Goal: Find specific page/section: Find specific page/section

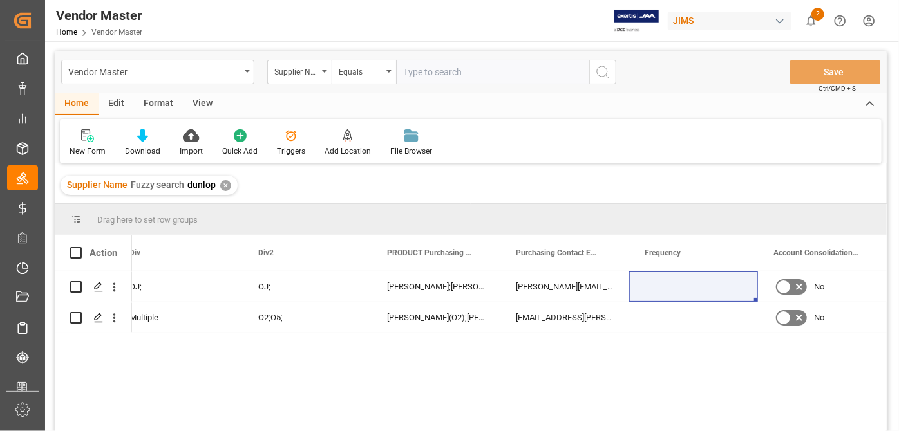
click at [227, 187] on div "✕" at bounding box center [225, 185] width 11 height 11
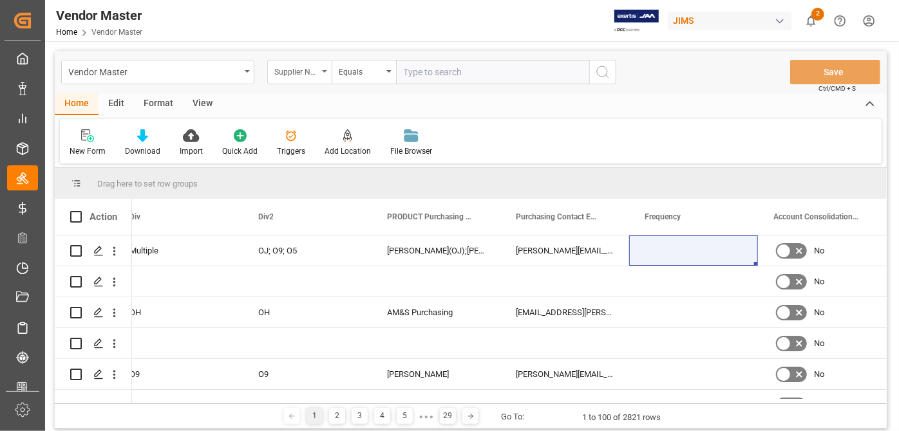
click at [325, 71] on icon "open menu" at bounding box center [324, 71] width 5 height 3
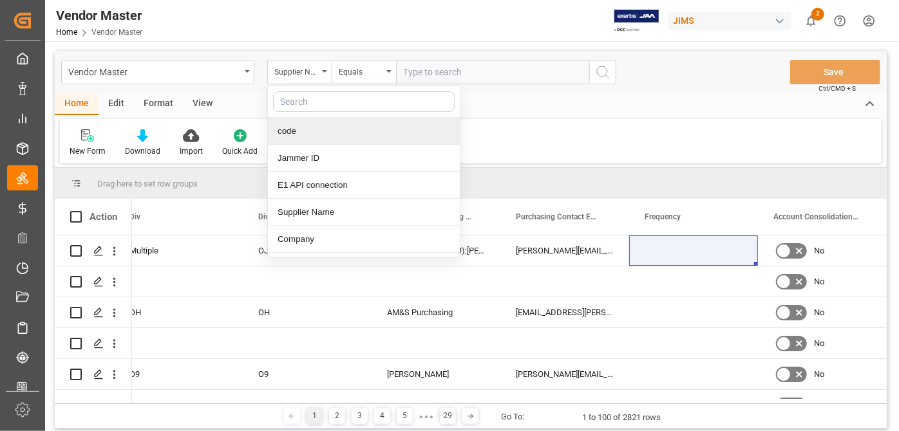
click at [307, 105] on input "text" at bounding box center [364, 101] width 182 height 21
click at [475, 68] on input "text" at bounding box center [492, 72] width 193 height 24
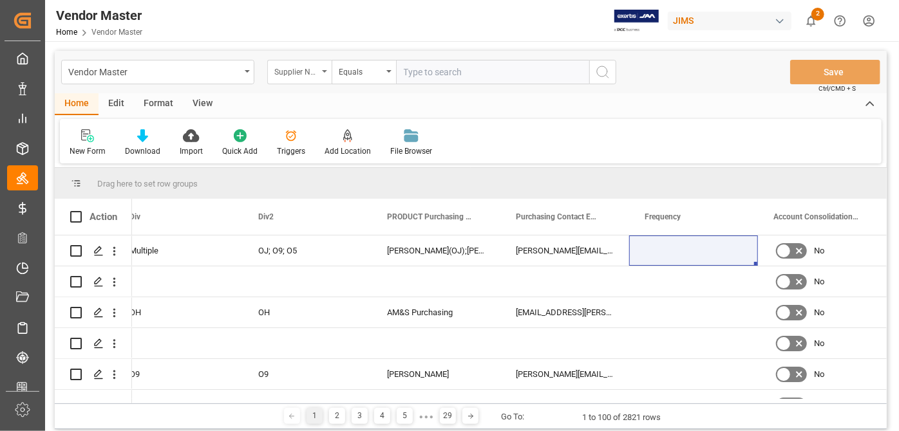
click at [322, 67] on div "Supplier Name" at bounding box center [299, 72] width 64 height 24
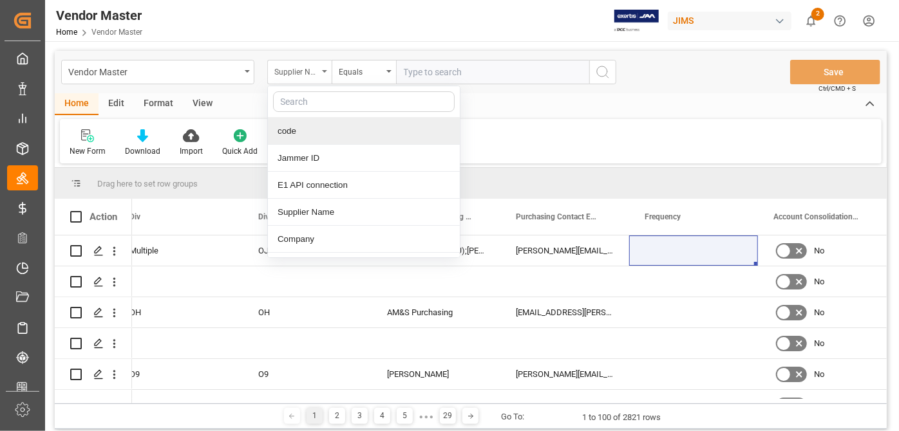
click at [308, 67] on div "Supplier Name" at bounding box center [296, 70] width 44 height 15
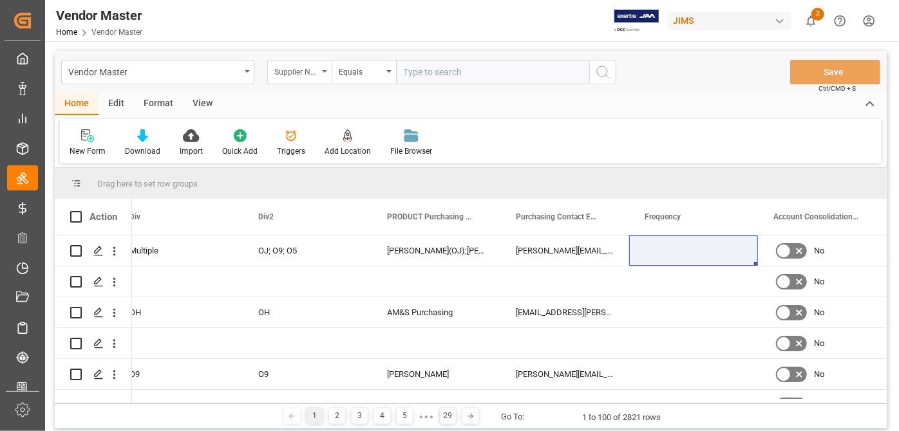
click at [324, 72] on div "Supplier Name" at bounding box center [299, 72] width 64 height 24
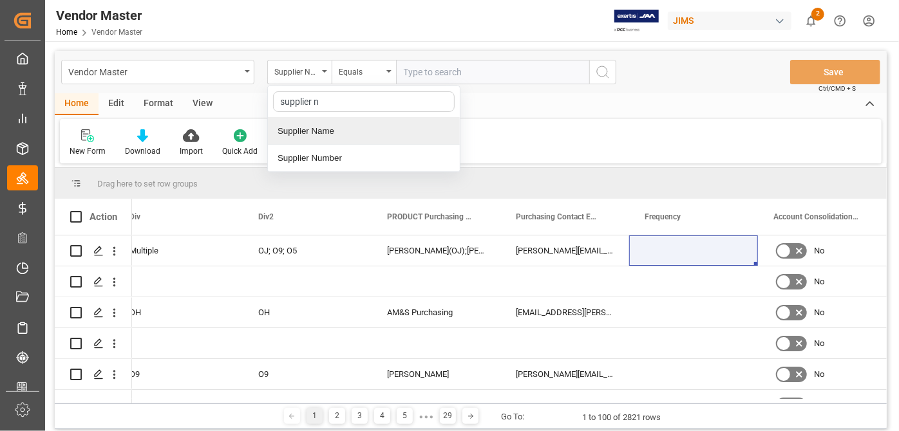
type input "supplier nu"
click at [341, 129] on div "Supplier Number" at bounding box center [364, 131] width 192 height 27
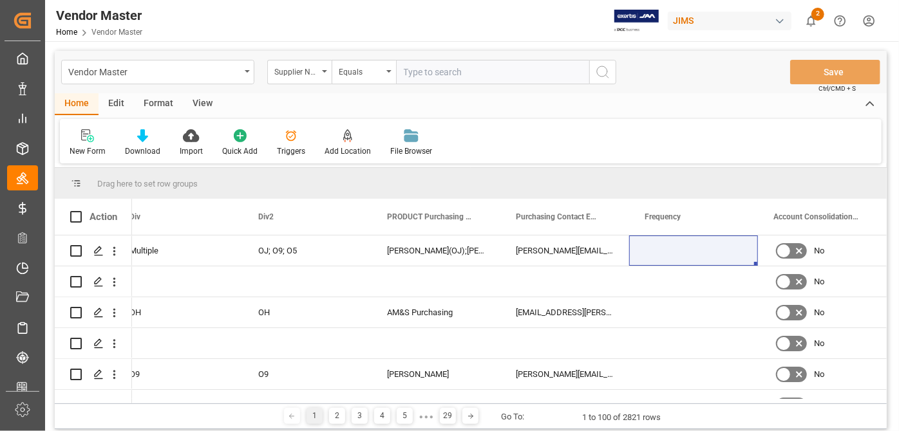
click at [507, 72] on input "text" at bounding box center [492, 72] width 193 height 24
paste input "443812"
type input "443812"
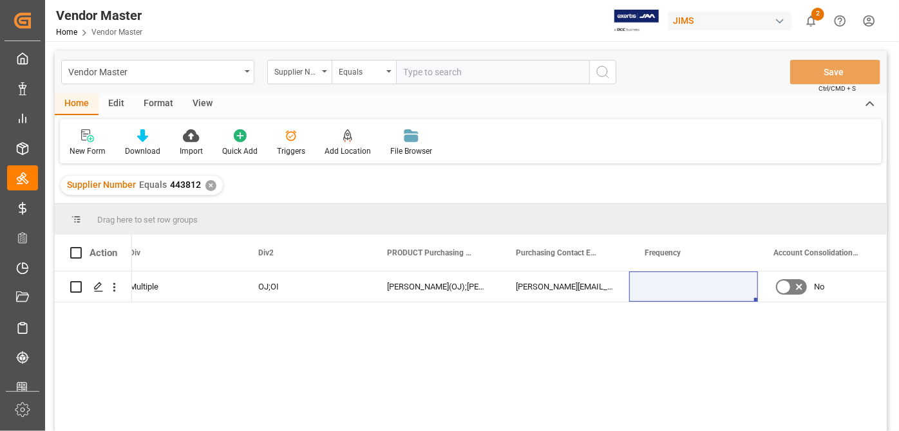
drag, startPoint x: 356, startPoint y: 341, endPoint x: 160, endPoint y: 354, distance: 195.6
click at [92, 346] on div "[DATE] 21:34:49 Multiple OJ;OI [PERSON_NAME](OJ);[PERSON_NAME](OJ);[PERSON_NAME…" at bounding box center [471, 354] width 832 height 164
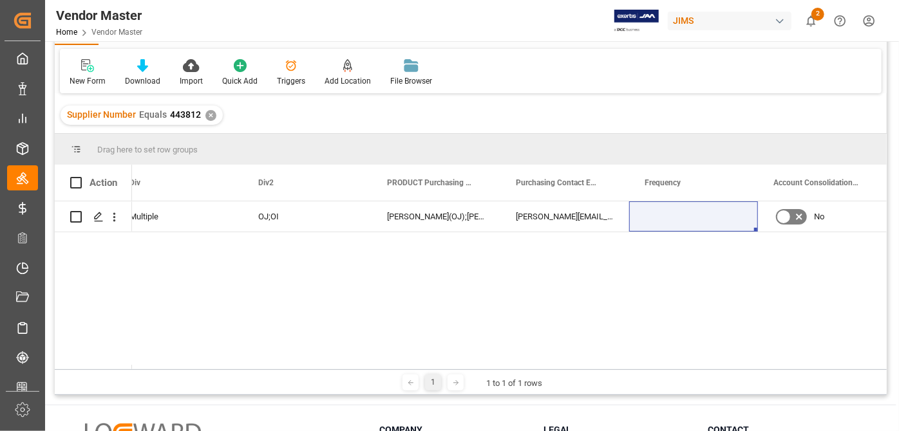
scroll to position [117, 0]
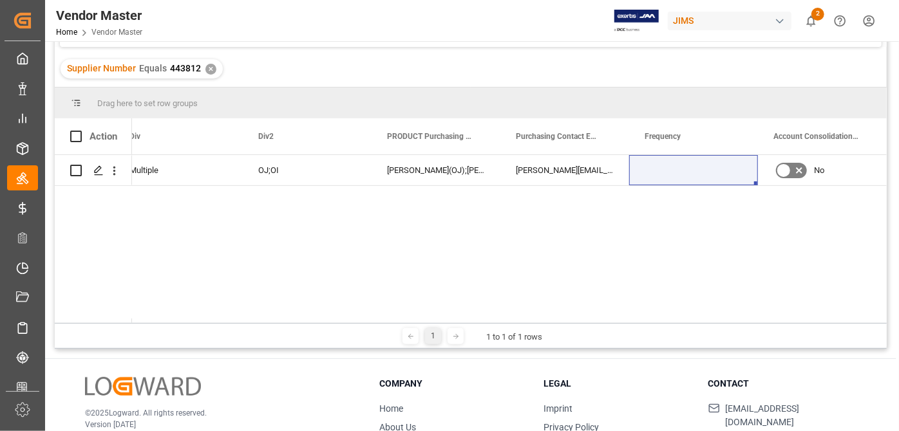
click at [843, 291] on div "[DATE] 21:34:49 Multiple OJ;OI [PERSON_NAME](OJ);[PERSON_NAME](OJ);[PERSON_NAME…" at bounding box center [509, 239] width 755 height 168
drag, startPoint x: 841, startPoint y: 318, endPoint x: 732, endPoint y: 327, distance: 109.9
click at [730, 327] on div "Drag here to set row groups Drag here to set column labels Action Created Div" at bounding box center [471, 218] width 832 height 261
click at [732, 327] on div "1 1 to 1 of 1 rows" at bounding box center [471, 336] width 832 height 26
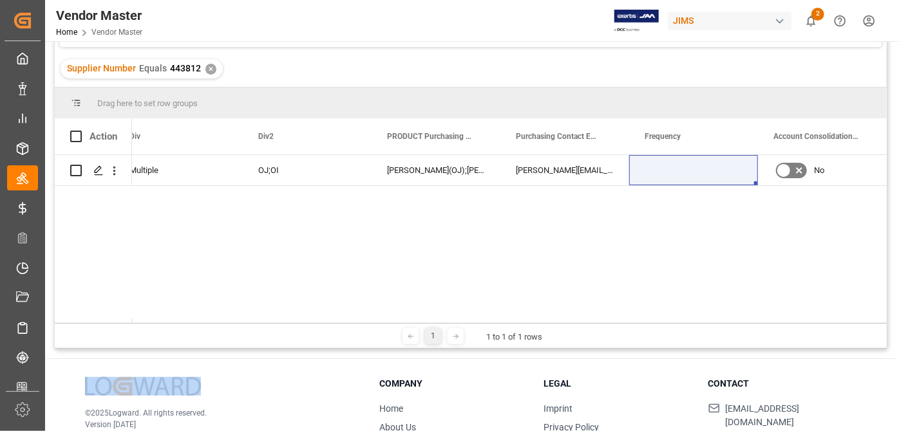
drag, startPoint x: 732, startPoint y: 327, endPoint x: 669, endPoint y: 329, distance: 62.5
click at [660, 328] on div "1 1 to 1 of 1 rows" at bounding box center [471, 336] width 832 height 26
click at [841, 321] on div "Drag here to set row groups Drag here to set column labels Action Created Div" at bounding box center [471, 218] width 832 height 261
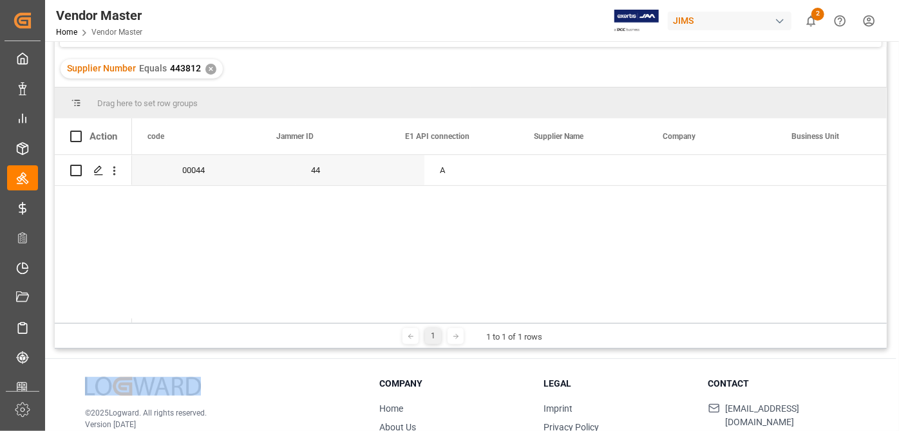
scroll to position [0, 0]
